Goal: Check status: Check status

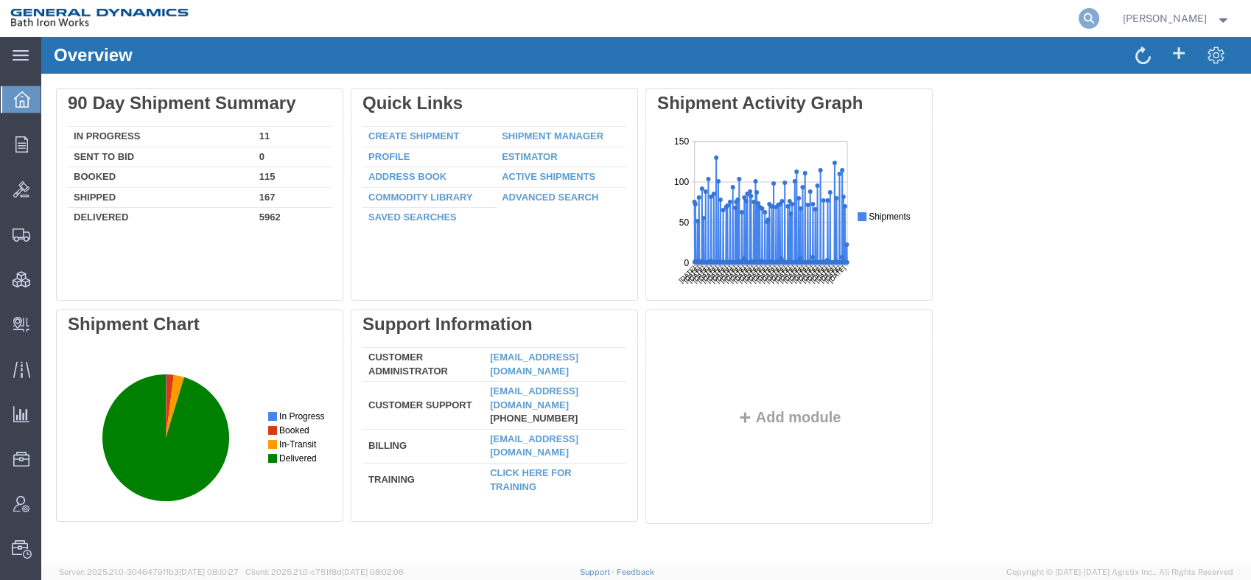
click at [1099, 15] on icon at bounding box center [1088, 18] width 21 height 21
click at [819, 21] on input "search" at bounding box center [854, 18] width 448 height 35
type input "56994177"
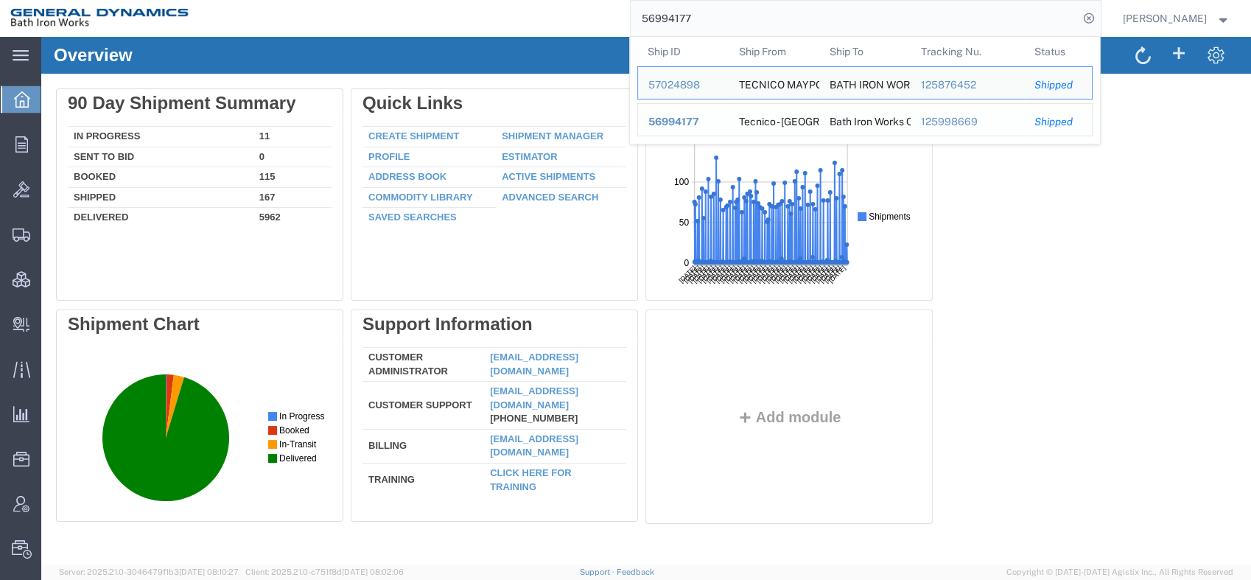
click at [696, 120] on span "56994177" at bounding box center [673, 122] width 51 height 12
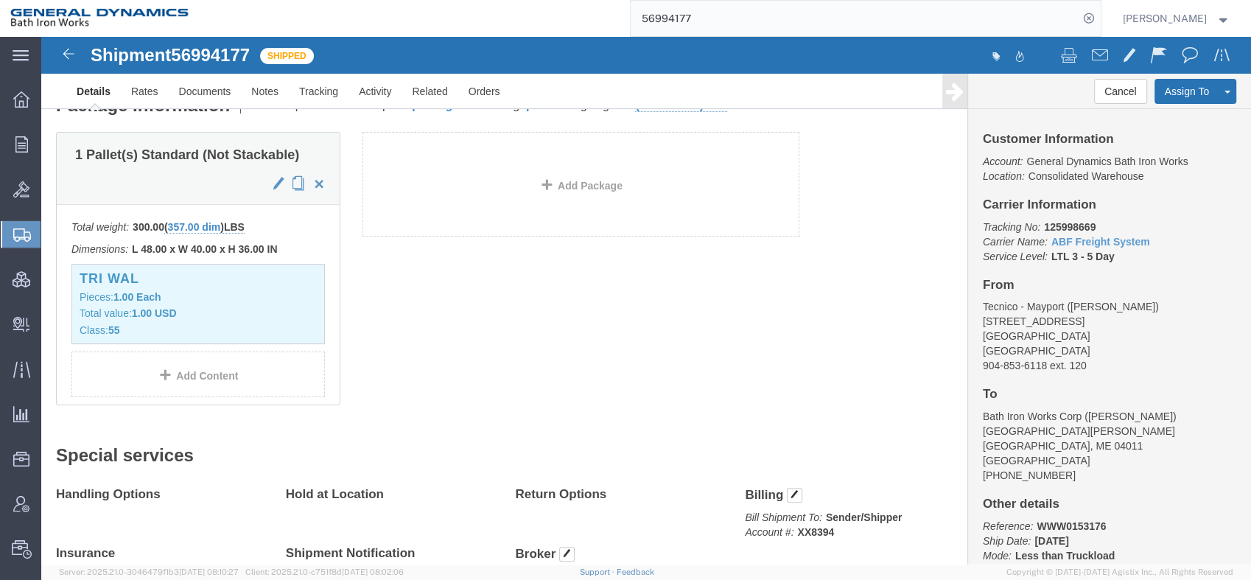
scroll to position [233, 0]
